Goal: Information Seeking & Learning: Learn about a topic

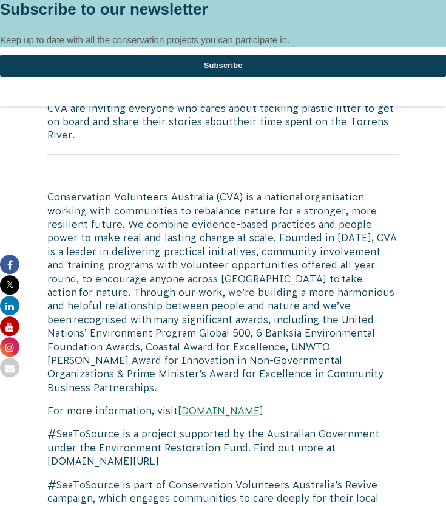
scroll to position [1342, 0]
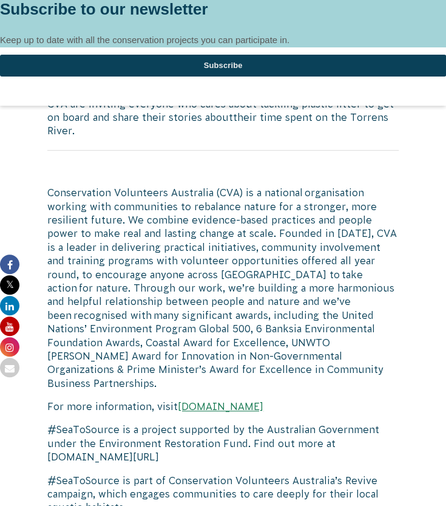
click at [214, 401] on link "[DOMAIN_NAME]" at bounding box center [221, 406] width 86 height 11
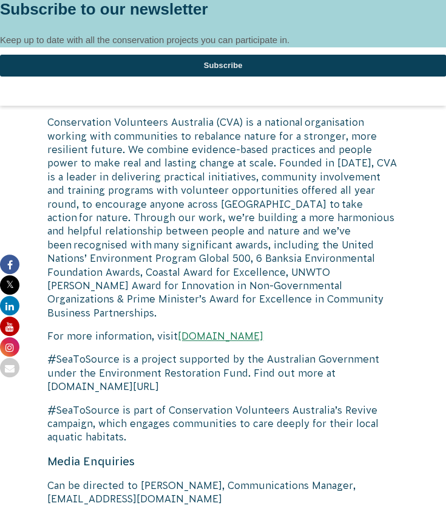
scroll to position [1414, 0]
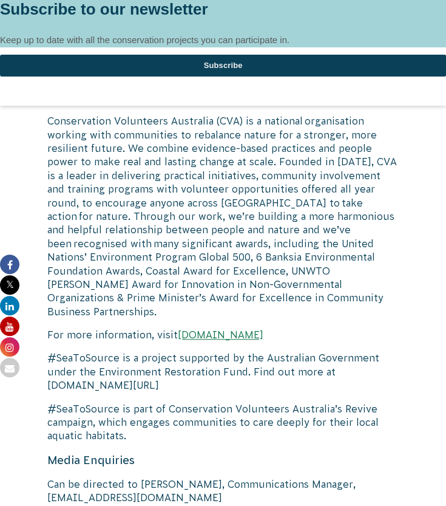
click at [121, 351] on p "#SeaToSource is a project supported by the Australian Government under the Envi…" at bounding box center [223, 371] width 352 height 41
drag, startPoint x: 180, startPoint y: 346, endPoint x: 45, endPoint y: 339, distance: 134.9
copy p "[DOMAIN_NAME][URL]"
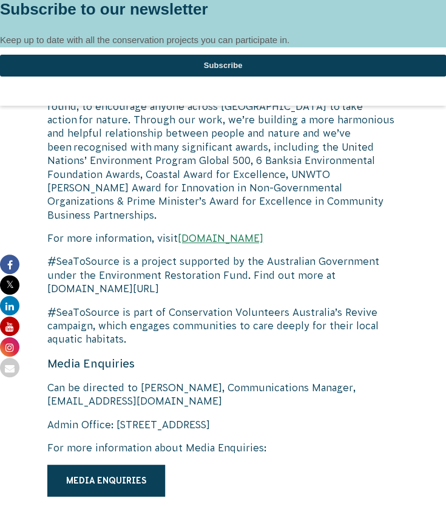
scroll to position [1552, 0]
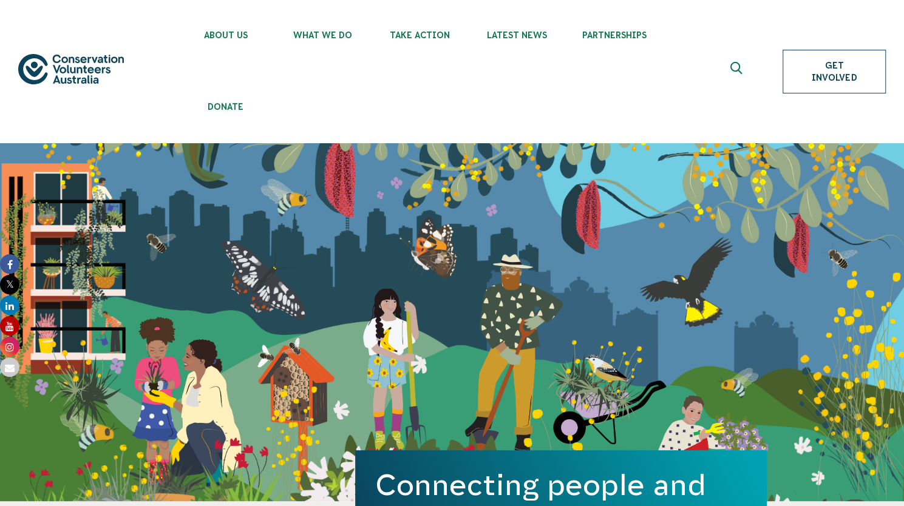
click at [446, 78] on link "Get Involved" at bounding box center [834, 72] width 103 height 44
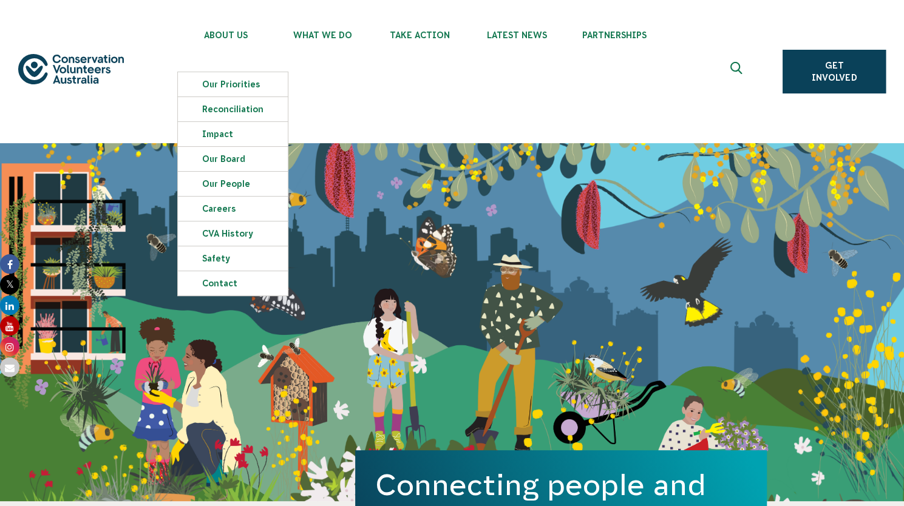
click at [428, 100] on ul "About Us Our Priorities Reconciliation Impact Our Board Our People Careers CVA …" at bounding box center [465, 71] width 576 height 143
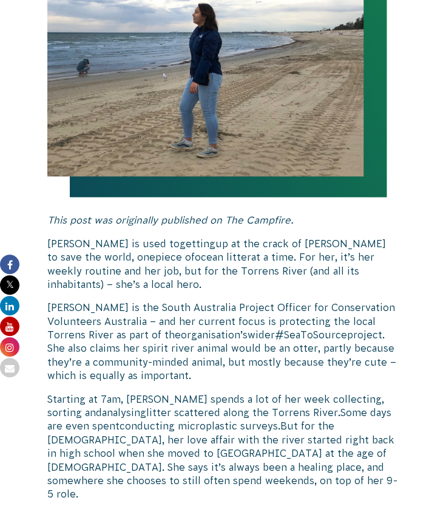
scroll to position [480, 0]
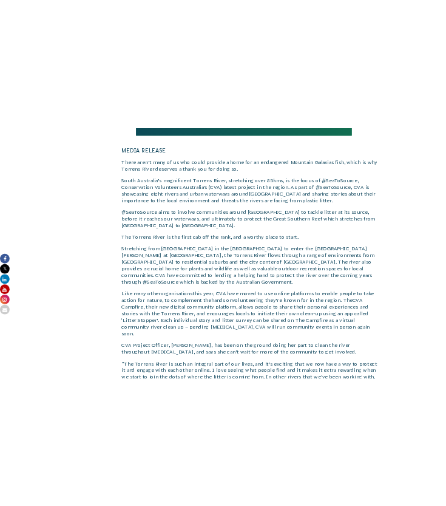
scroll to position [189, 0]
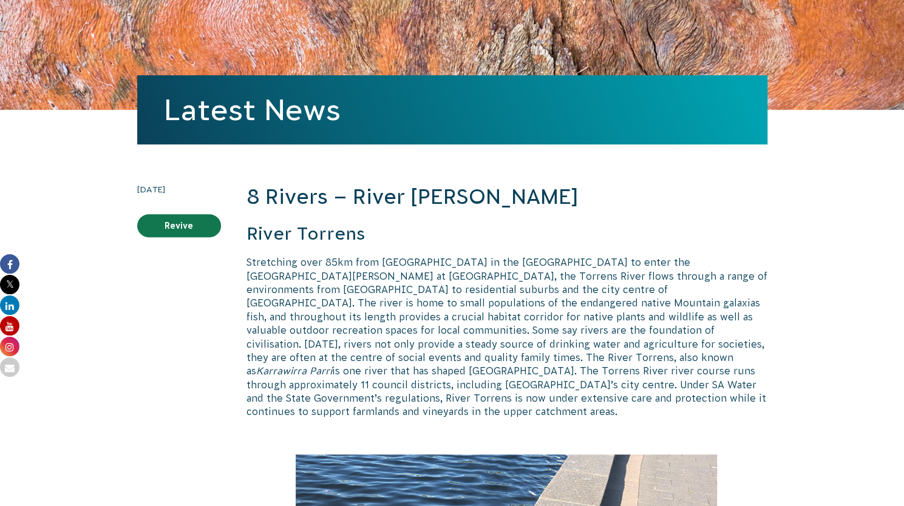
scroll to position [202, 0]
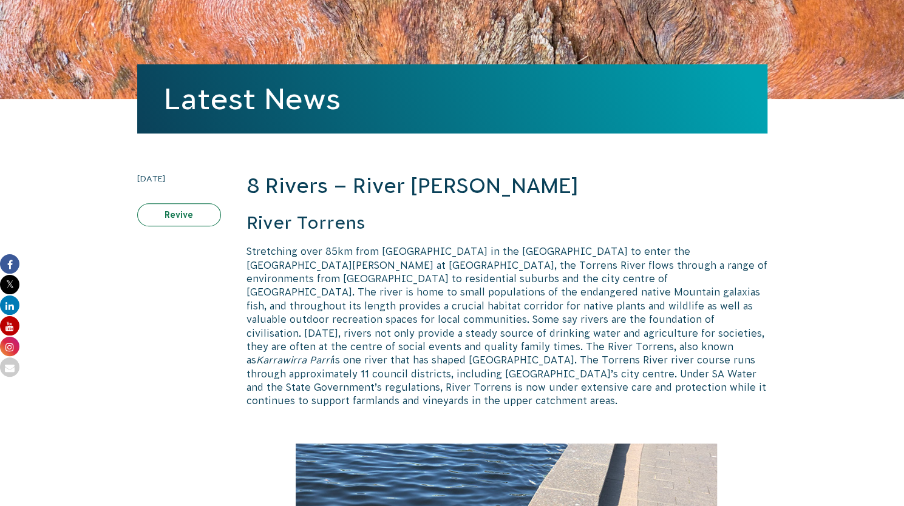
click at [193, 219] on link "Revive" at bounding box center [179, 214] width 84 height 23
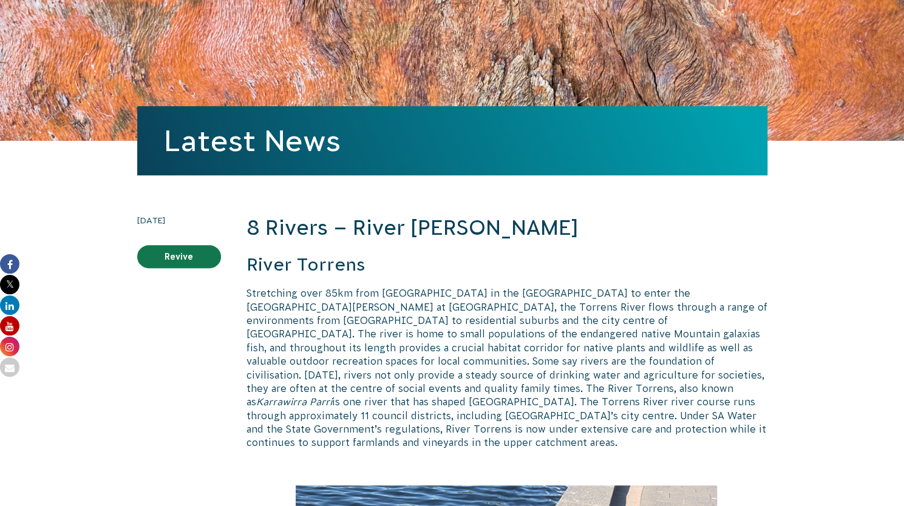
scroll to position [0, 0]
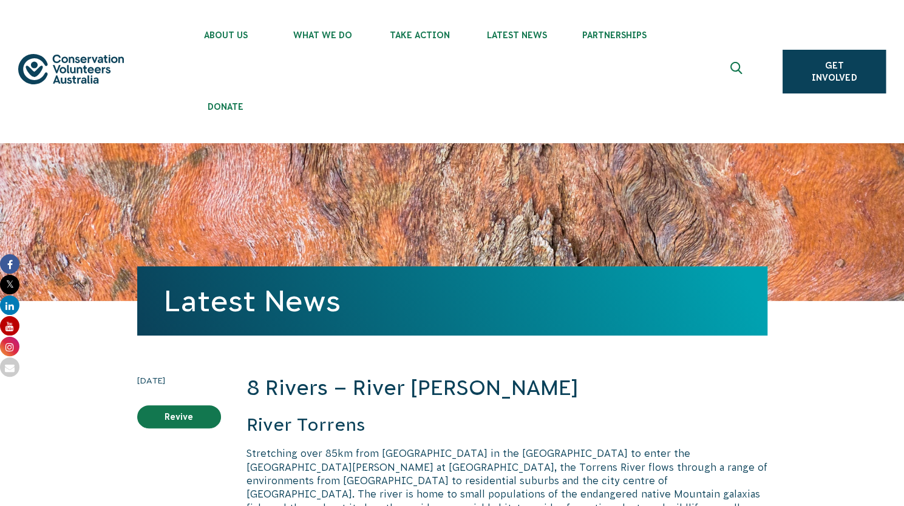
click at [446, 66] on button at bounding box center [737, 71] width 29 height 29
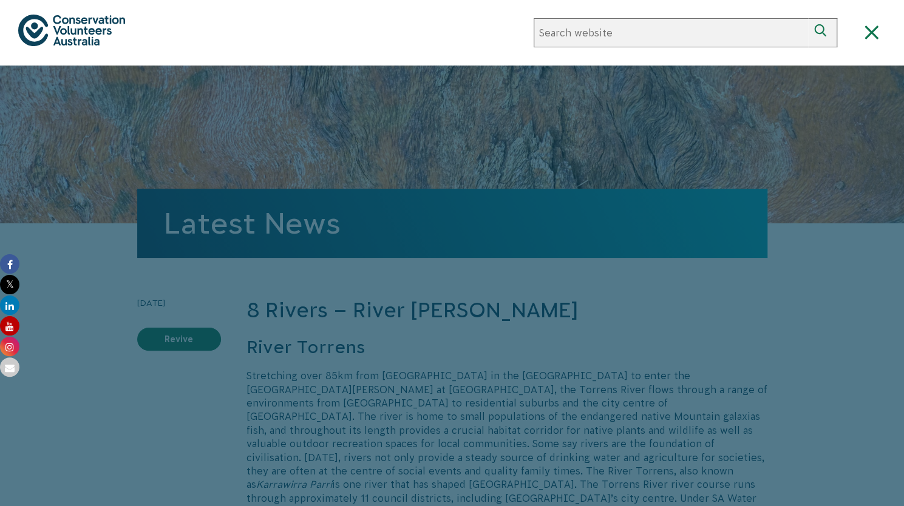
click at [446, 66] on div at bounding box center [452, 319] width 904 height 506
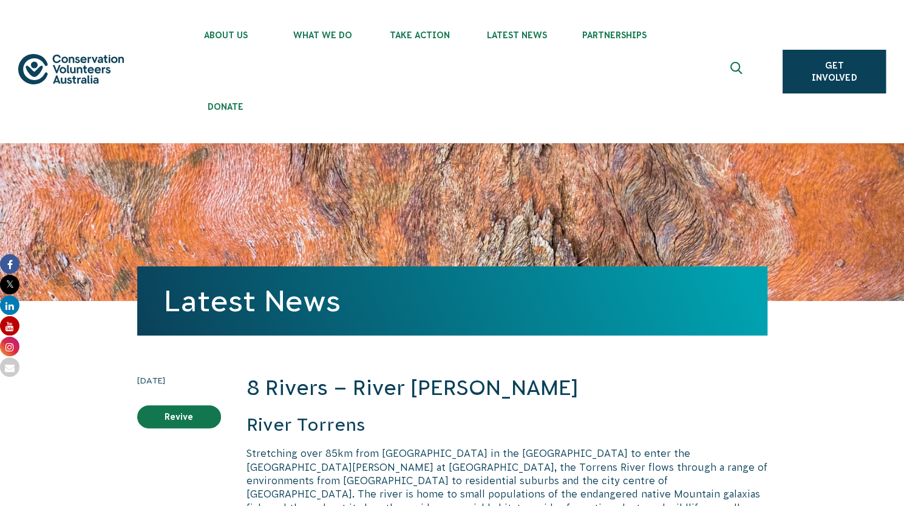
click at [446, 66] on button at bounding box center [737, 71] width 29 height 29
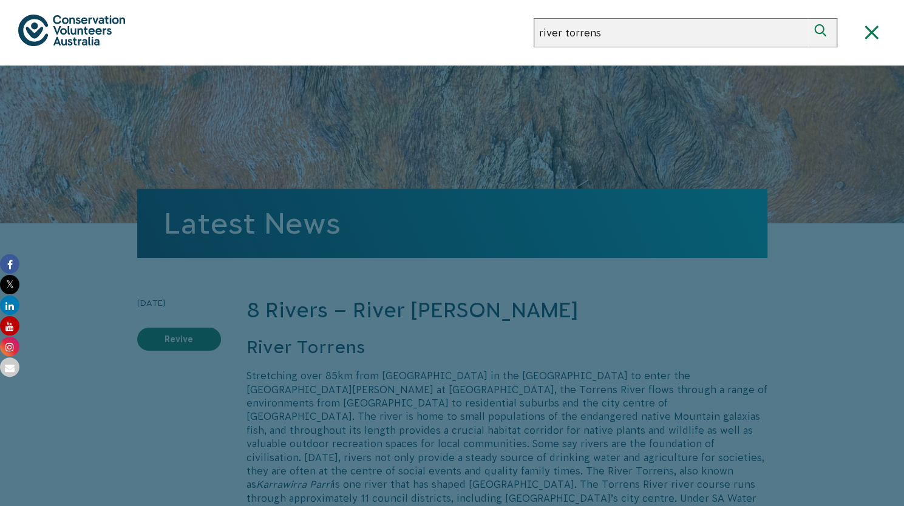
type input "river torrens"
click at [446, 18] on button "Search" at bounding box center [822, 32] width 29 height 29
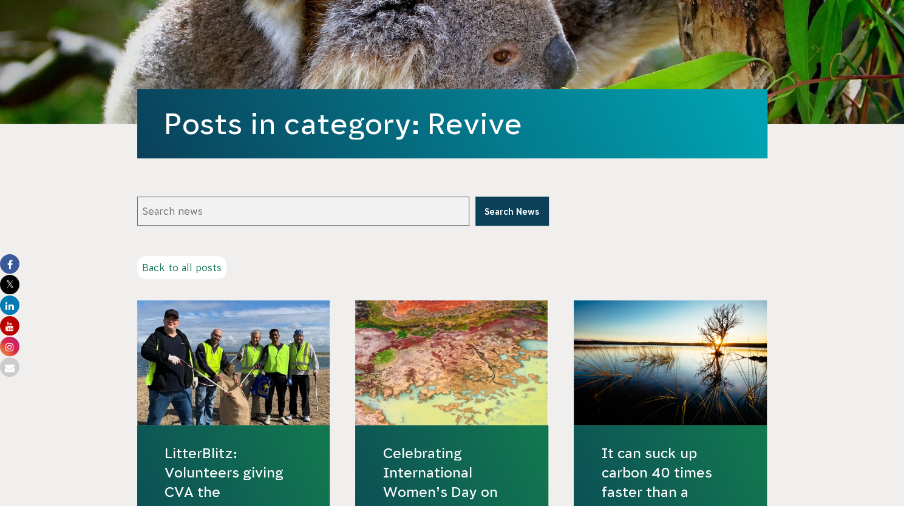
scroll to position [179, 0]
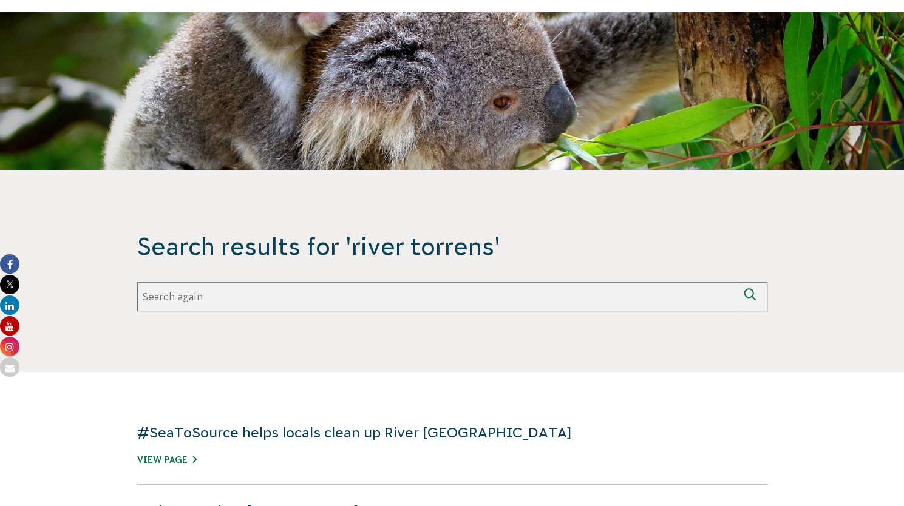
scroll to position [144, 0]
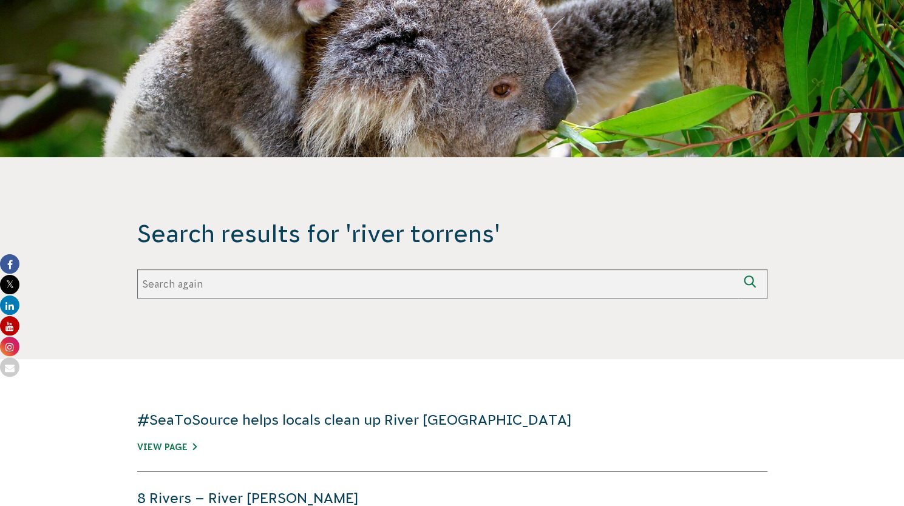
click at [228, 285] on input "Search again" at bounding box center [437, 284] width 601 height 29
type input "river torrens image"
click at [738, 270] on button "Search again" at bounding box center [752, 284] width 29 height 29
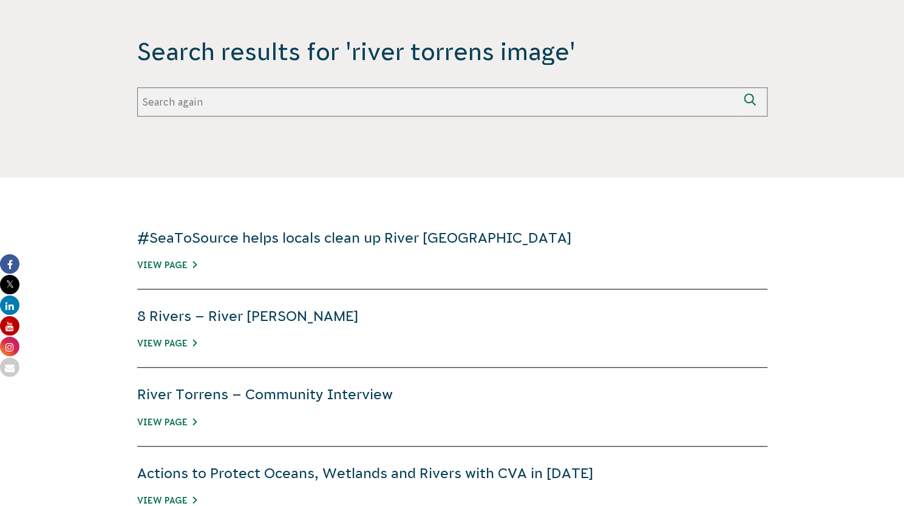
scroll to position [398, 0]
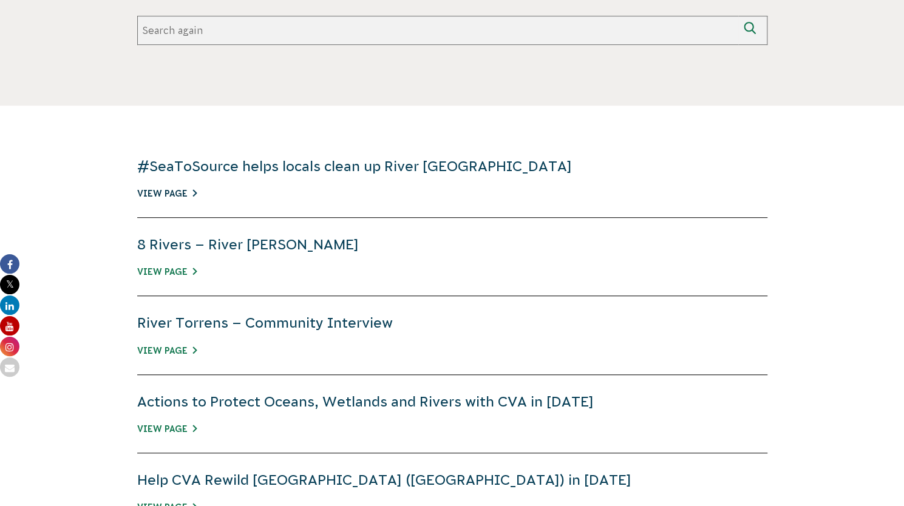
click at [172, 190] on link "View Page" at bounding box center [167, 194] width 60 height 10
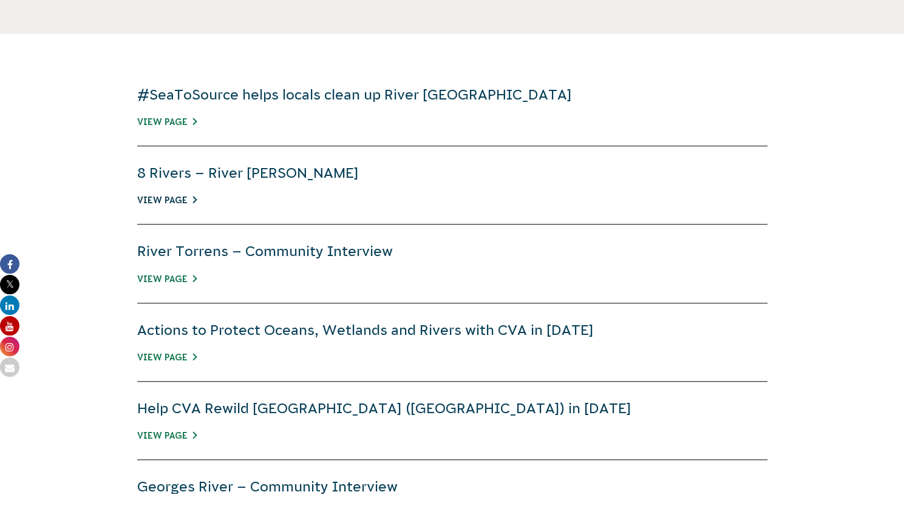
click at [178, 203] on link "View Page" at bounding box center [167, 201] width 60 height 10
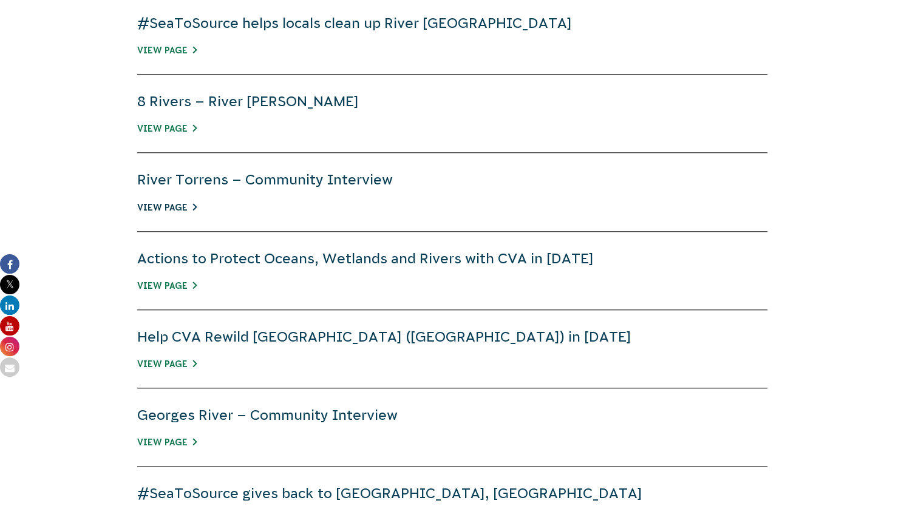
click at [179, 208] on link "View Page" at bounding box center [167, 208] width 60 height 10
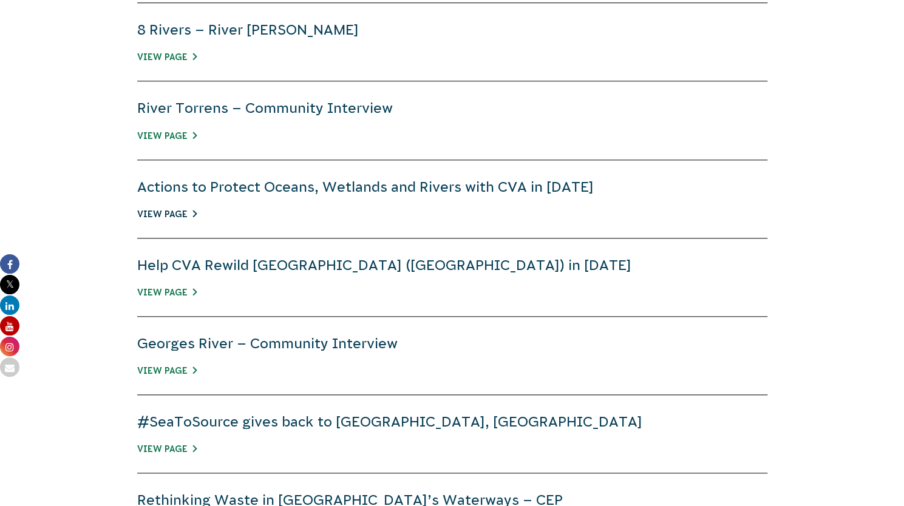
click at [183, 212] on link "View Page" at bounding box center [167, 215] width 60 height 10
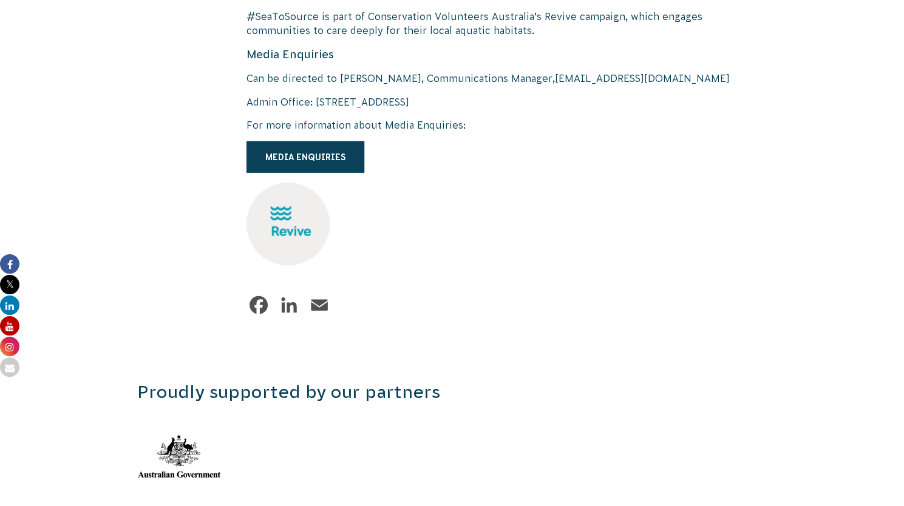
scroll to position [1657, 0]
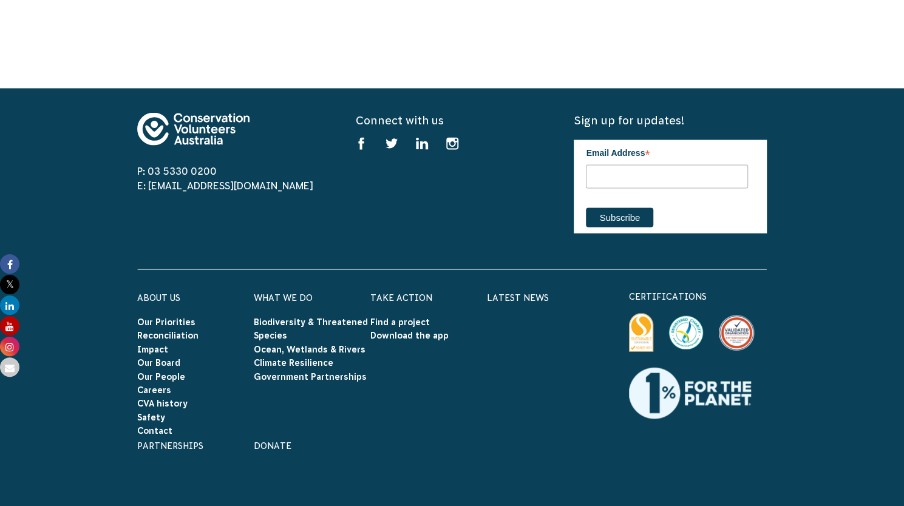
scroll to position [1442, 0]
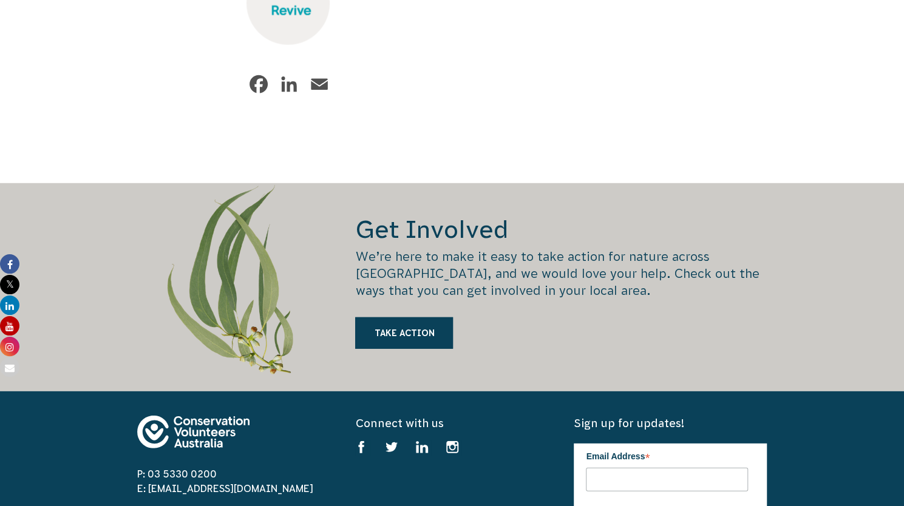
scroll to position [1855, 0]
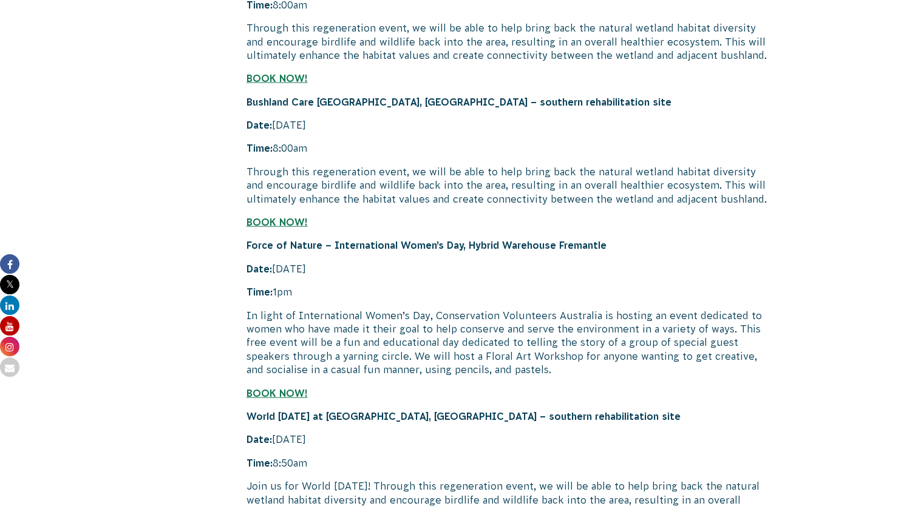
scroll to position [4308, 0]
